Goal: Task Accomplishment & Management: Manage account settings

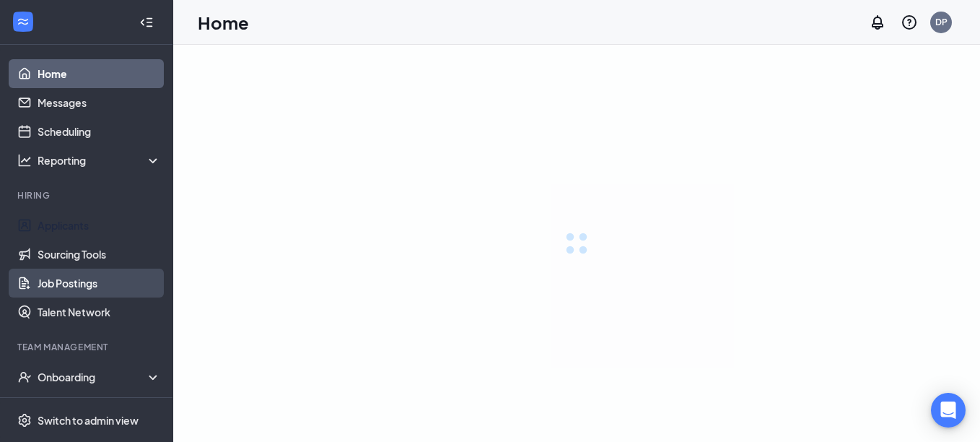
click at [67, 284] on link "Job Postings" at bounding box center [99, 282] width 123 height 29
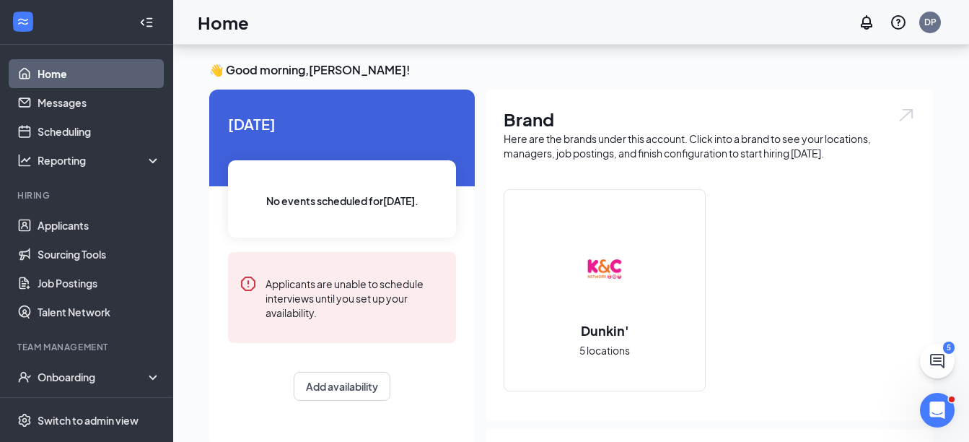
scroll to position [216, 0]
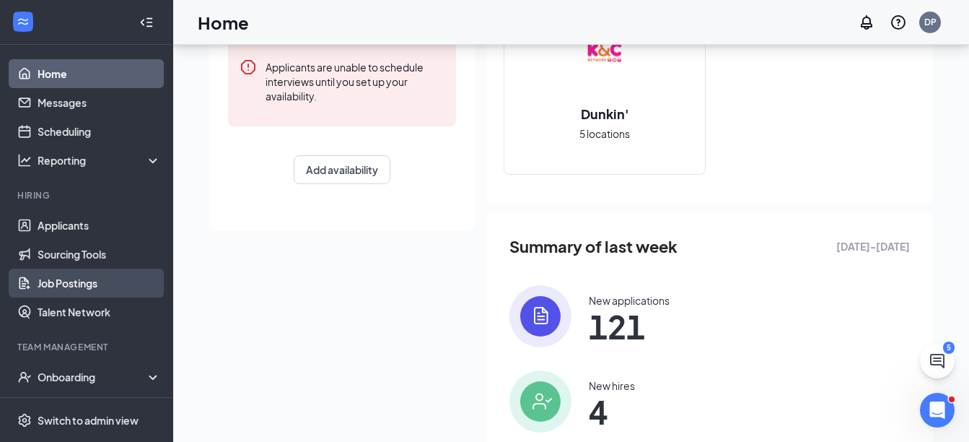
click at [50, 286] on link "Job Postings" at bounding box center [99, 282] width 123 height 29
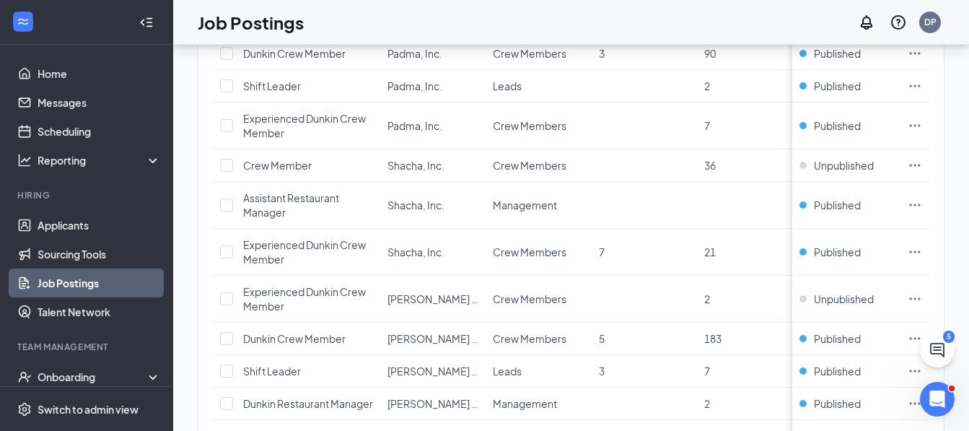
scroll to position [721, 0]
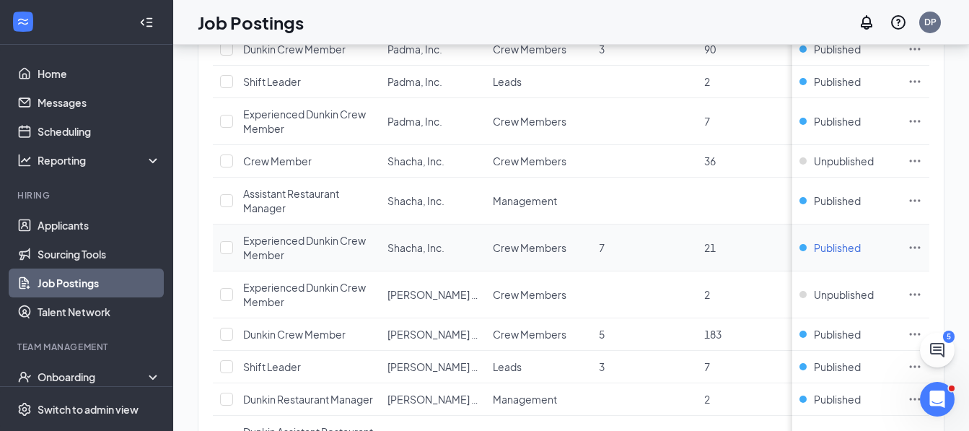
click at [826, 255] on span "Published" at bounding box center [837, 247] width 47 height 14
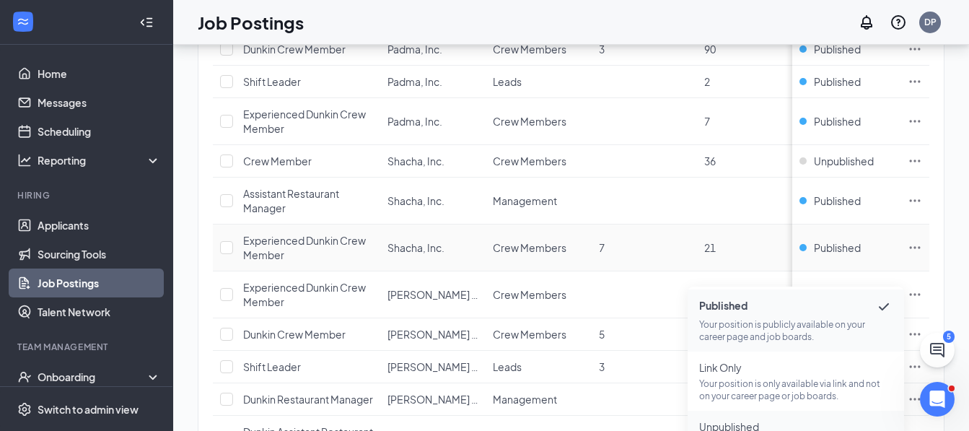
click at [751, 423] on span "Unpublished" at bounding box center [795, 426] width 193 height 14
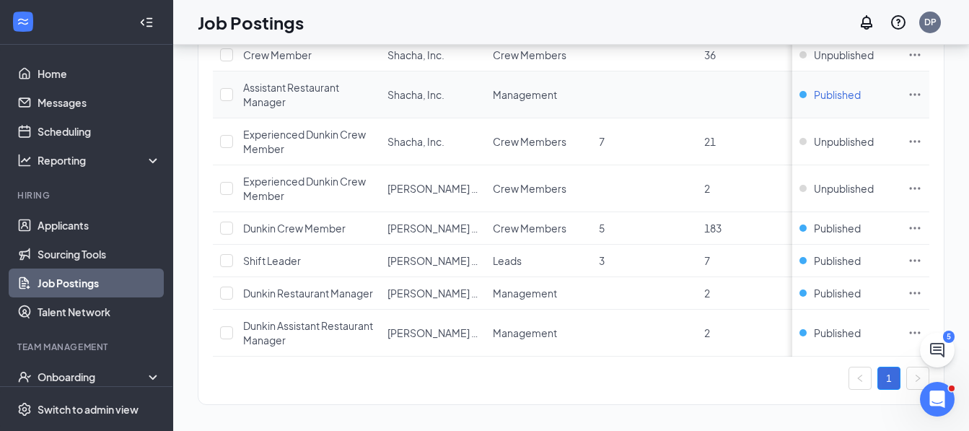
scroll to position [866, 0]
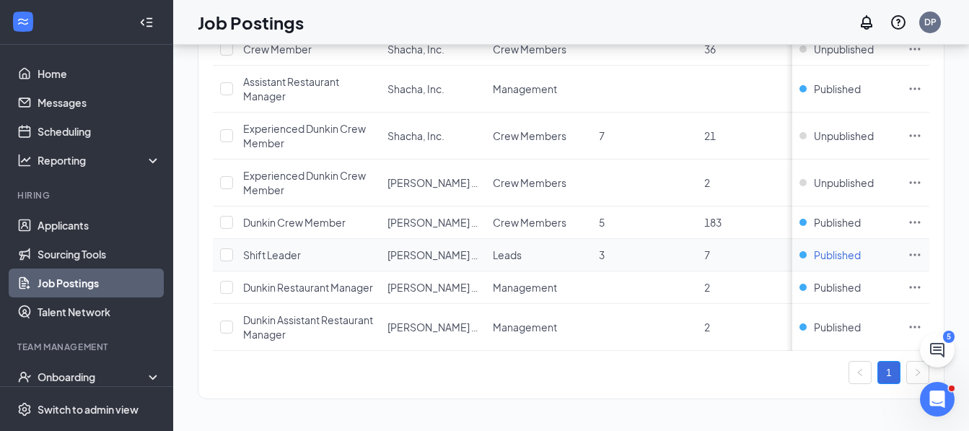
click at [846, 254] on span "Published" at bounding box center [837, 254] width 47 height 14
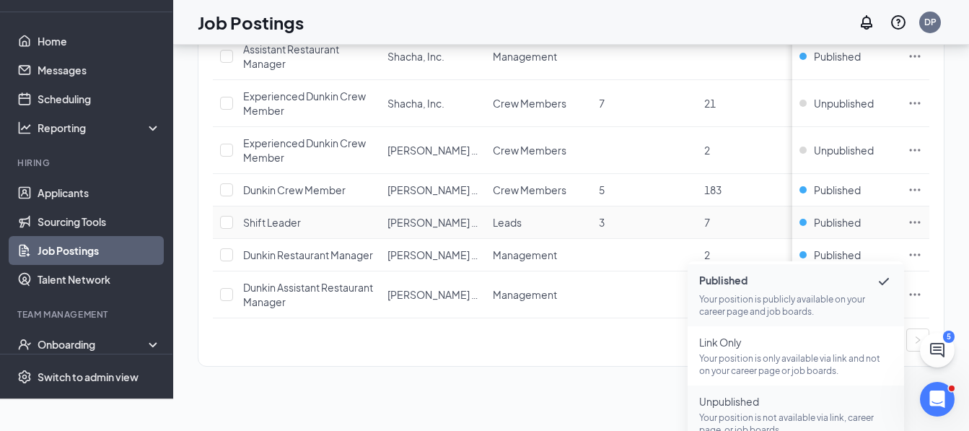
click at [774, 408] on span "Unpublished" at bounding box center [795, 401] width 193 height 14
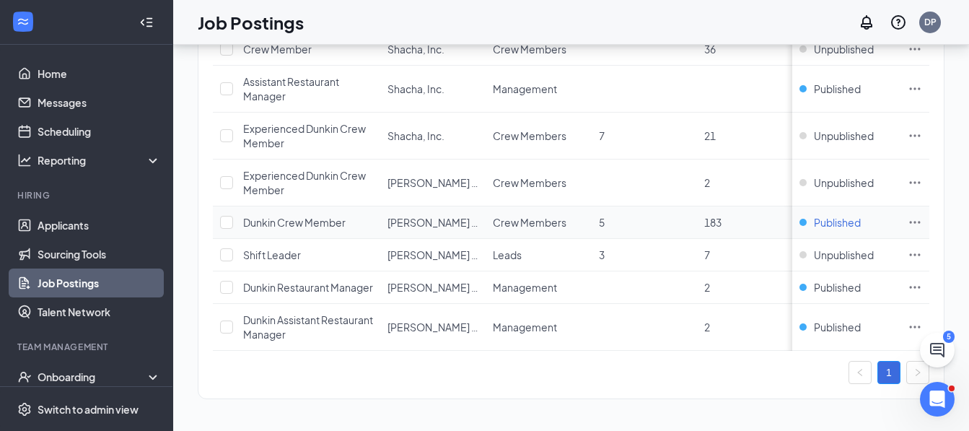
click at [842, 221] on span "Published" at bounding box center [837, 222] width 47 height 14
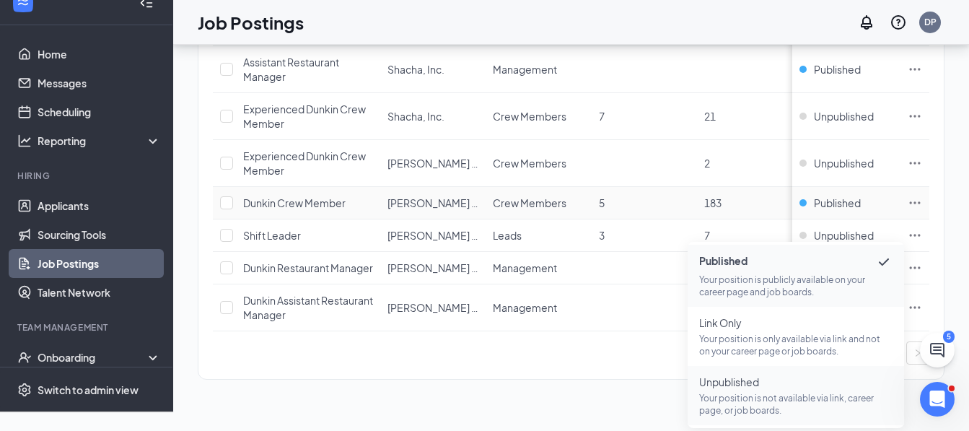
click at [770, 376] on span "Unpublished Your position is not available via link, career page, or job boards." at bounding box center [795, 395] width 193 height 42
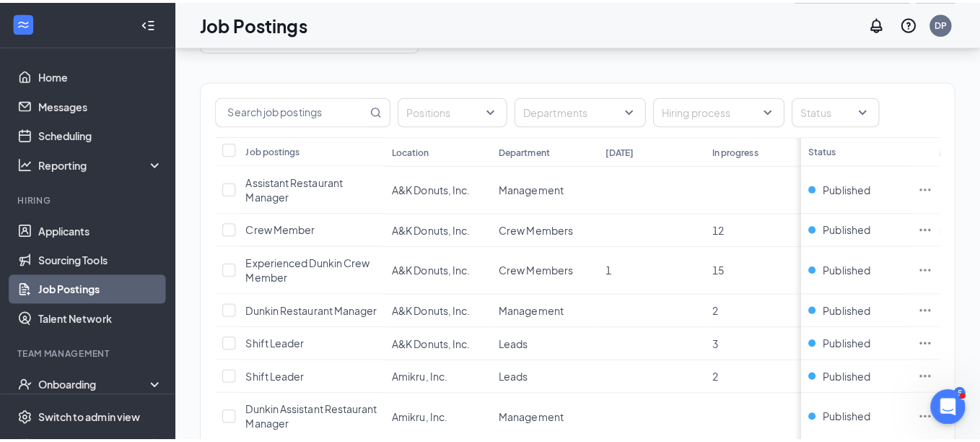
scroll to position [0, 0]
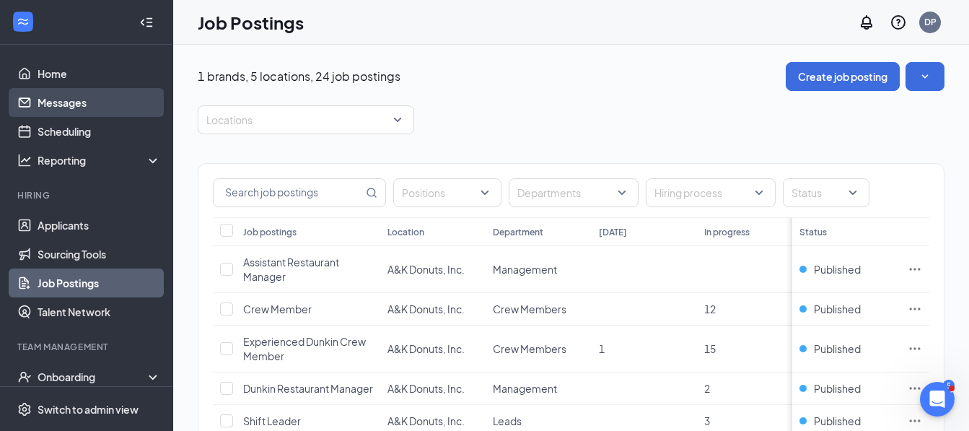
click at [64, 102] on link "Messages" at bounding box center [99, 102] width 123 height 29
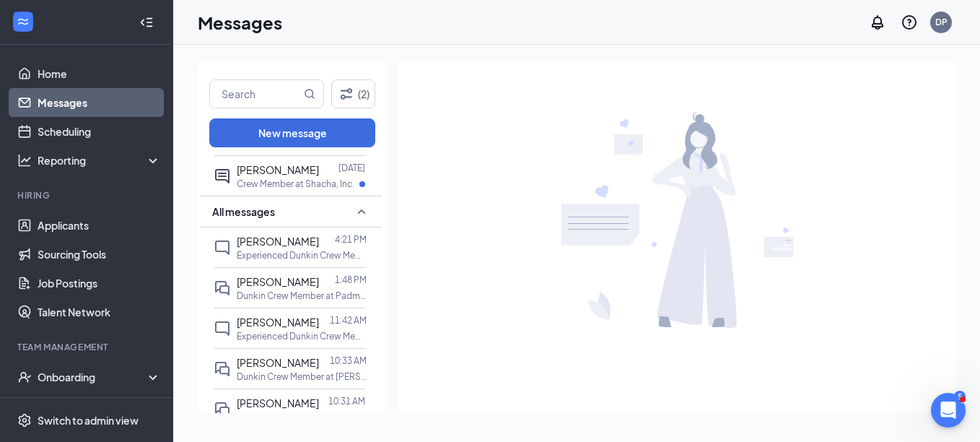
scroll to position [216, 0]
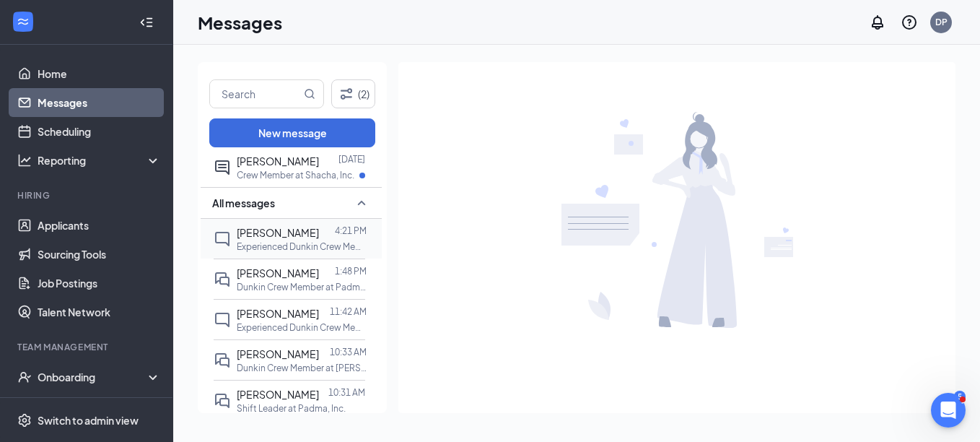
click at [323, 224] on div at bounding box center [327, 232] width 16 height 16
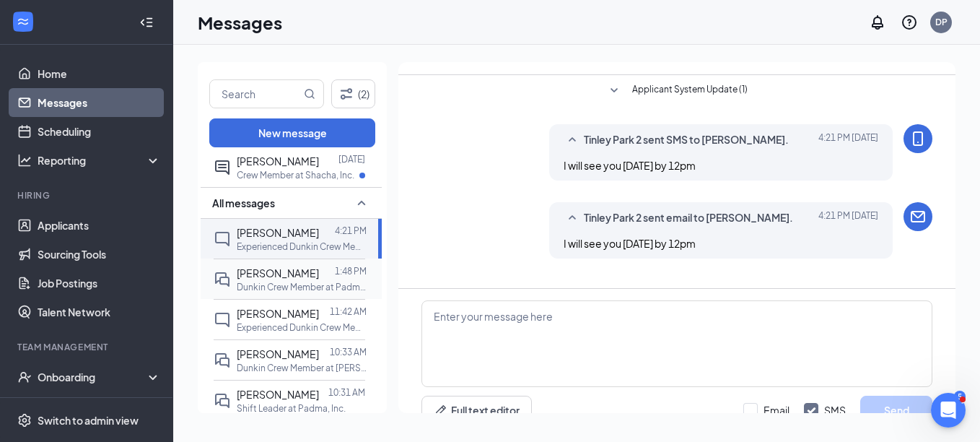
scroll to position [86, 0]
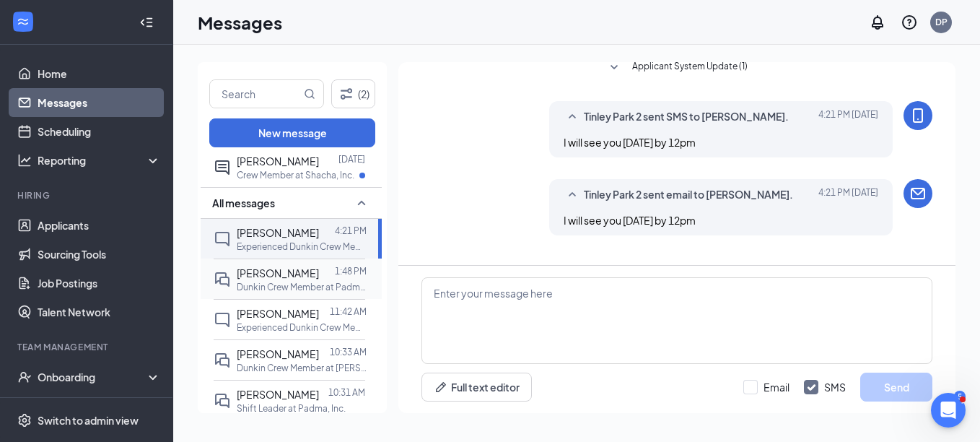
click at [319, 265] on div at bounding box center [327, 273] width 16 height 16
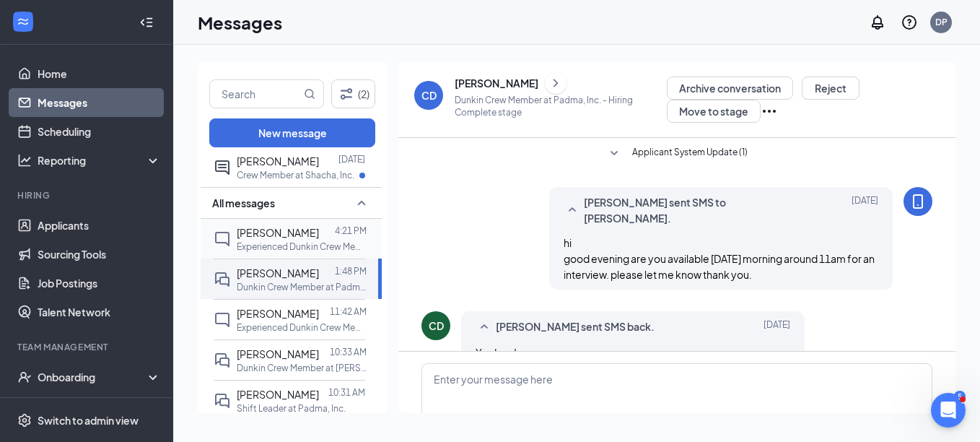
scroll to position [71, 0]
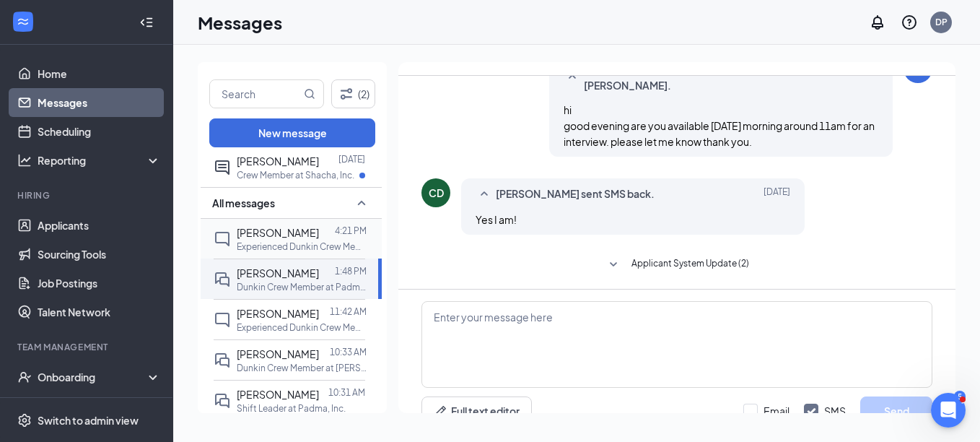
click at [319, 224] on div at bounding box center [327, 232] width 16 height 16
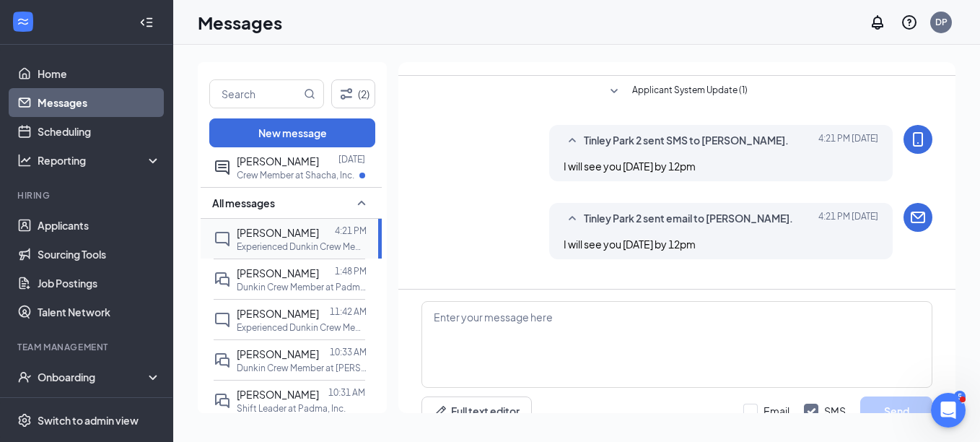
scroll to position [86, 0]
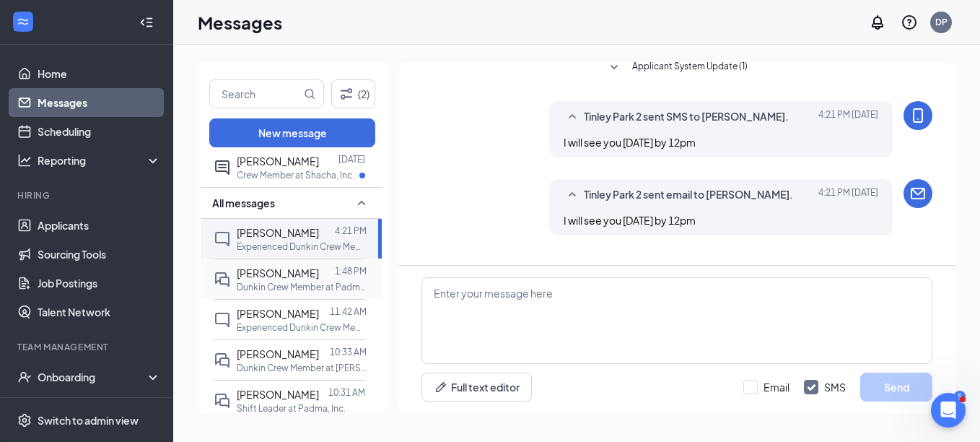
click at [319, 265] on div at bounding box center [327, 273] width 16 height 16
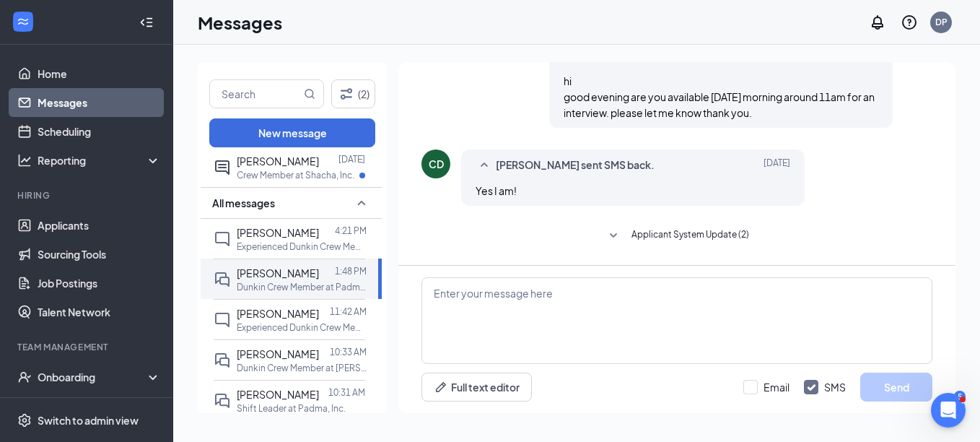
scroll to position [144, 0]
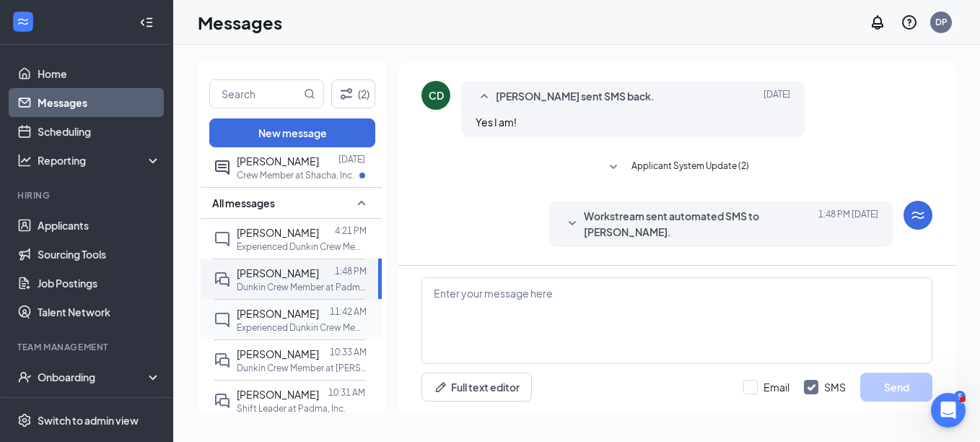
click at [305, 307] on span "[PERSON_NAME]" at bounding box center [278, 313] width 82 height 13
